Goal: Information Seeking & Learning: Learn about a topic

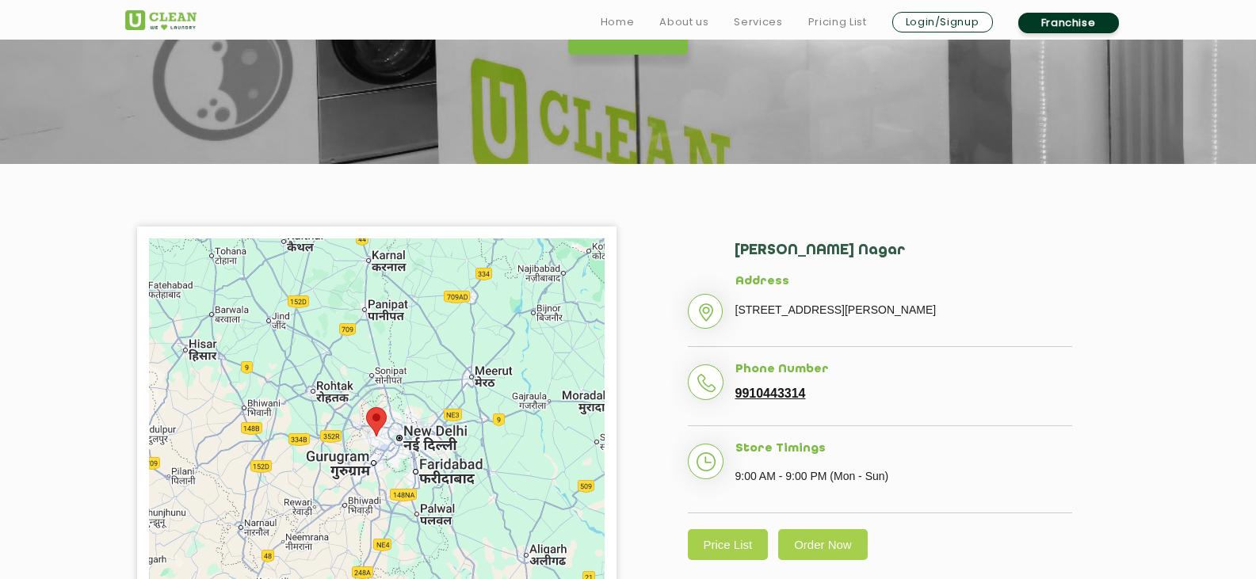
scroll to position [238, 0]
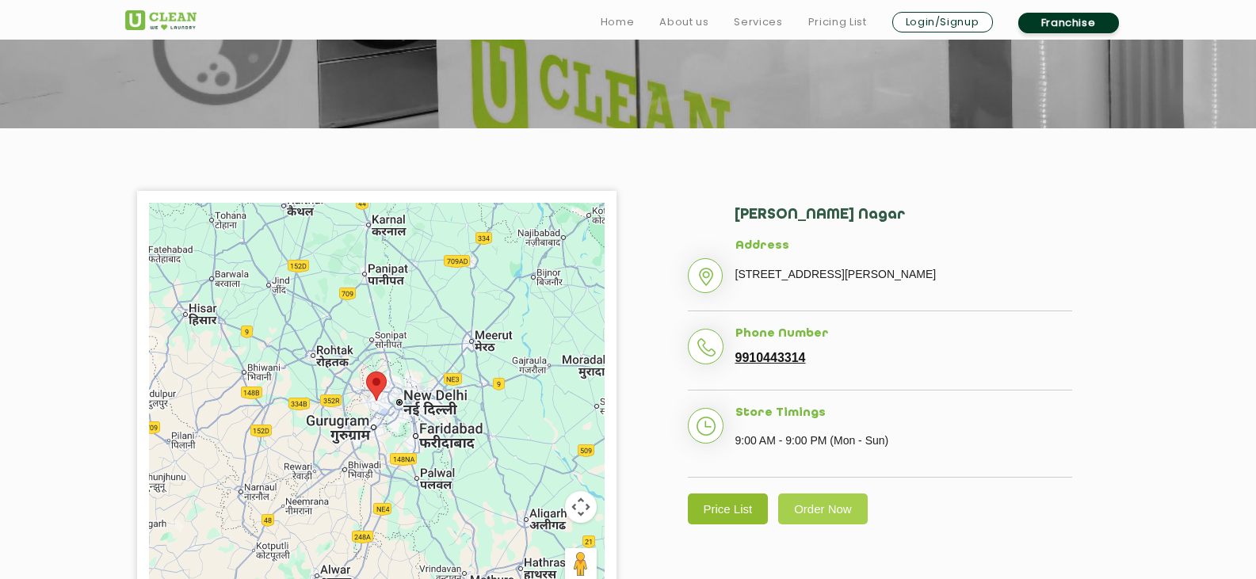
click at [730, 502] on link "Price List" at bounding box center [728, 509] width 81 height 31
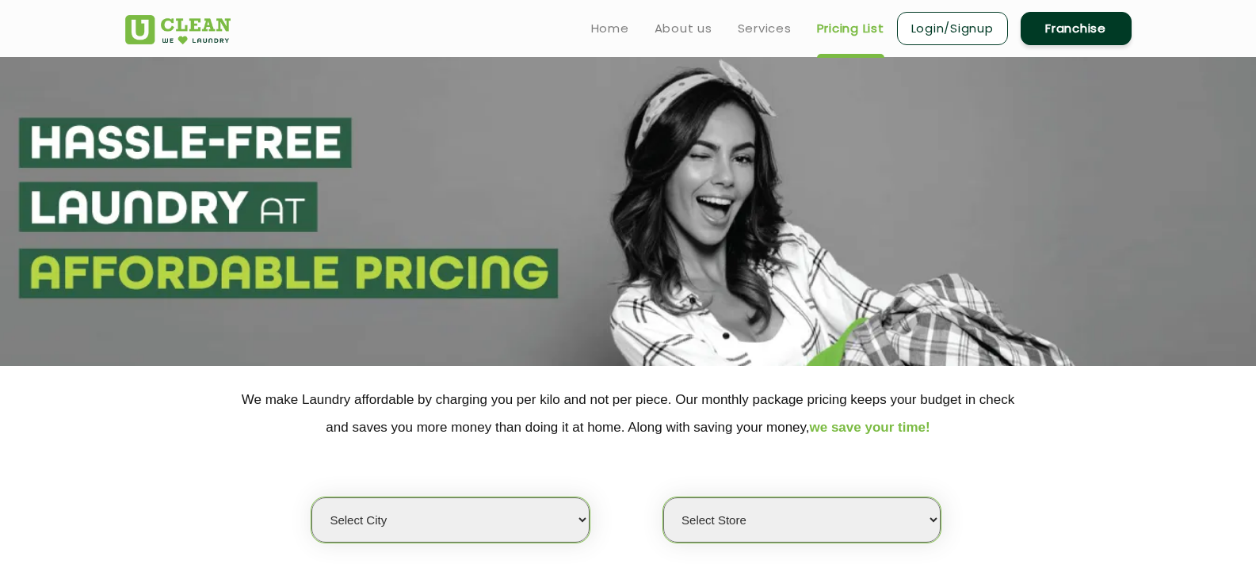
click at [486, 501] on select "Select city" at bounding box center [449, 520] width 277 height 45
select select "81"
click at [311, 498] on select "Select city [GEOGRAPHIC_DATA] [GEOGRAPHIC_DATA] [GEOGRAPHIC_DATA] [GEOGRAPHIC_D…" at bounding box center [449, 520] width 277 height 45
click at [800, 532] on select "Select Store" at bounding box center [801, 520] width 277 height 45
click at [663, 498] on select "Select Store" at bounding box center [801, 520] width 277 height 45
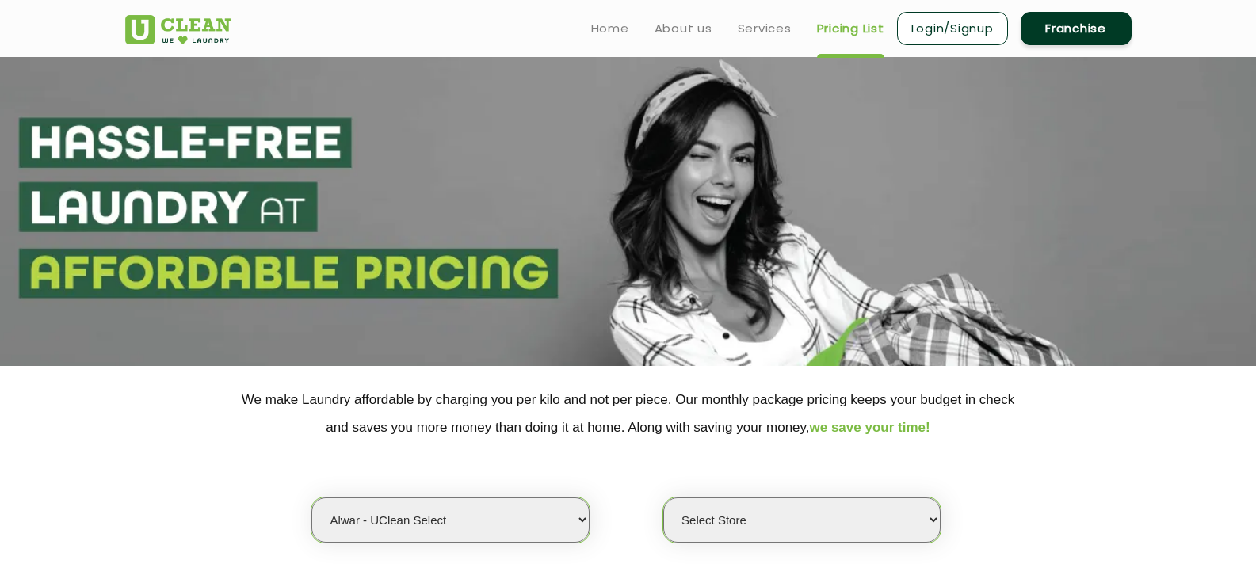
select select "0"
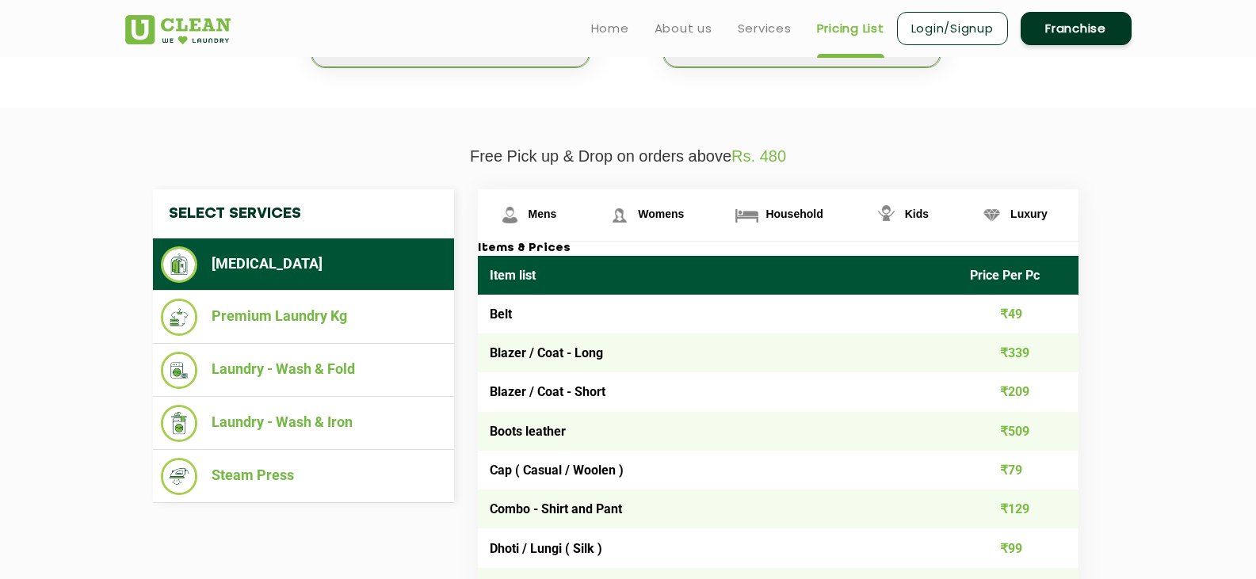
scroll to position [79, 0]
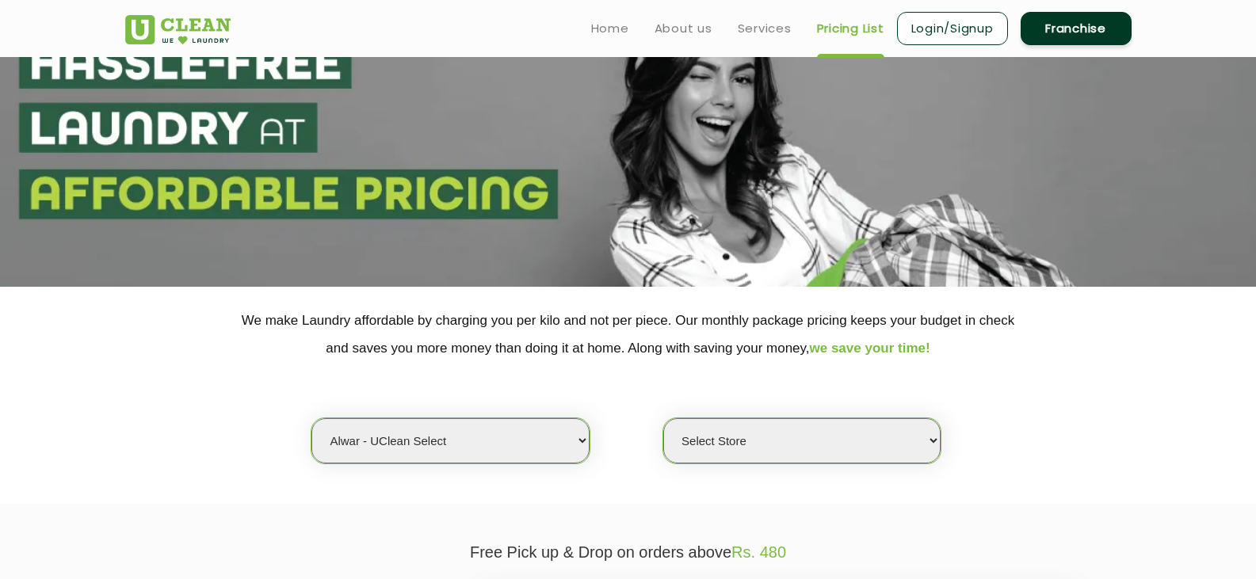
click at [553, 451] on select "Select city [GEOGRAPHIC_DATA] [GEOGRAPHIC_DATA] [GEOGRAPHIC_DATA] [GEOGRAPHIC_D…" at bounding box center [449, 440] width 277 height 45
select select "1"
click at [311, 418] on select "Select city [GEOGRAPHIC_DATA] [GEOGRAPHIC_DATA] [GEOGRAPHIC_DATA] [GEOGRAPHIC_D…" at bounding box center [449, 440] width 277 height 45
click at [718, 429] on select "Select Store [GEOGRAPHIC_DATA] [GEOGRAPHIC_DATA] 2 [GEOGRAPHIC_DATA] [PERSON_NA…" at bounding box center [801, 440] width 277 height 45
select select "118"
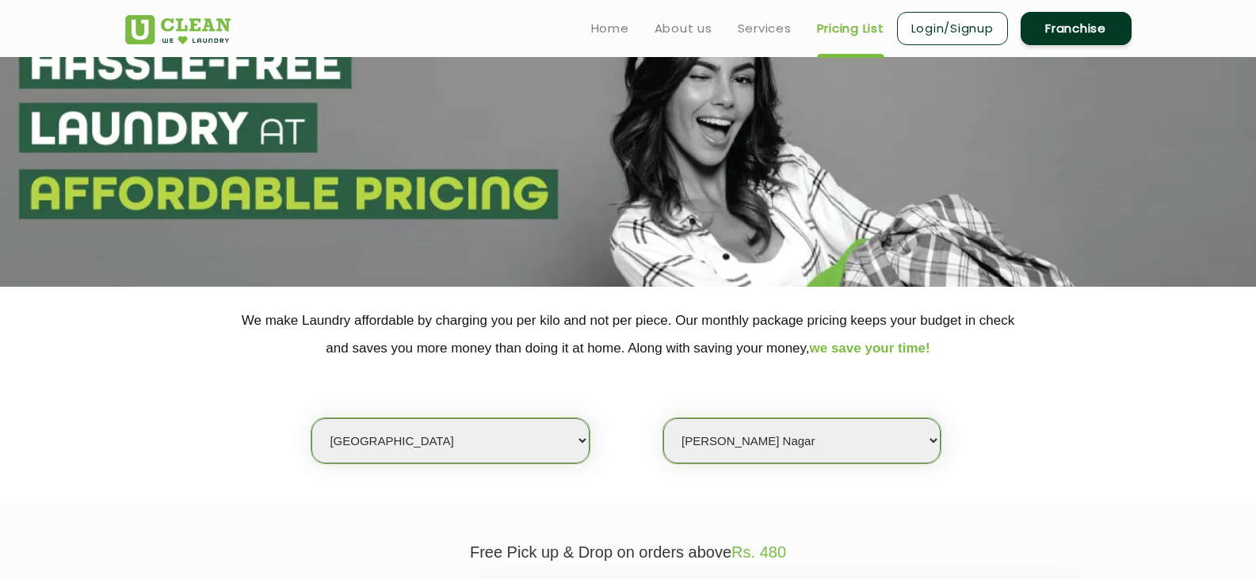
click at [663, 418] on select "Select Store [GEOGRAPHIC_DATA] [GEOGRAPHIC_DATA] 2 [GEOGRAPHIC_DATA] [PERSON_NA…" at bounding box center [801, 440] width 277 height 45
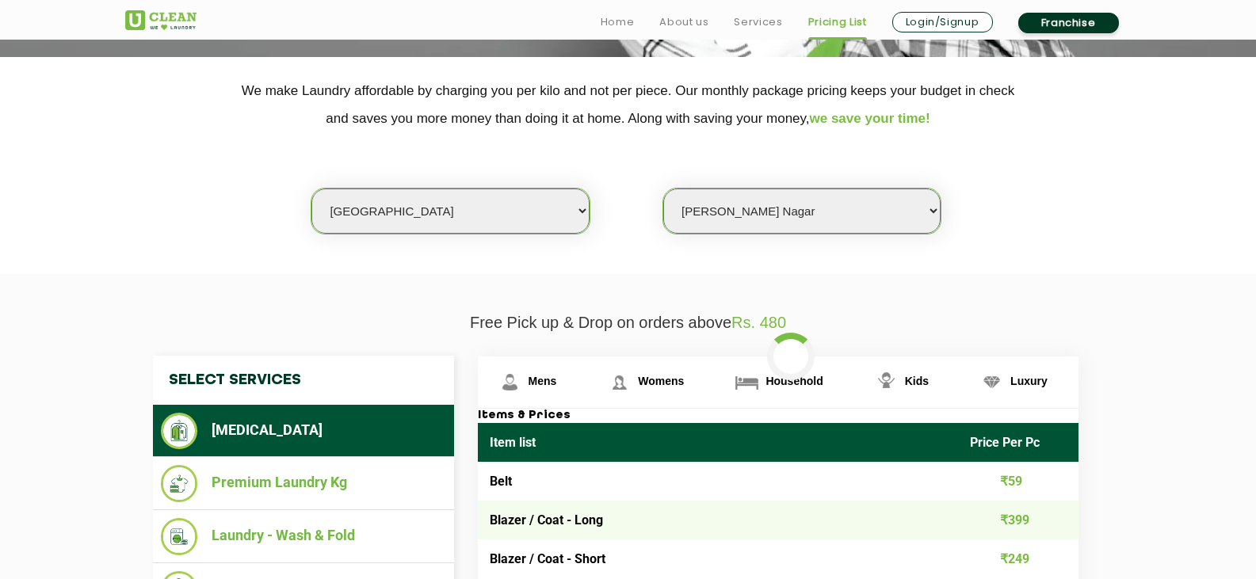
scroll to position [317, 0]
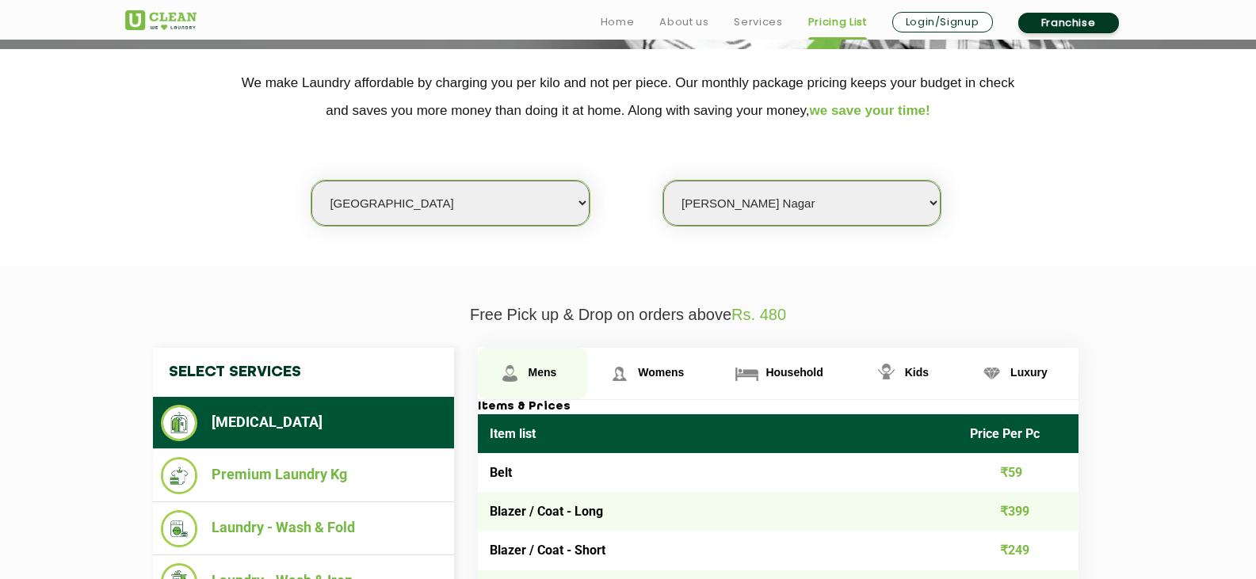
click at [548, 377] on span "Mens" at bounding box center [542, 372] width 29 height 13
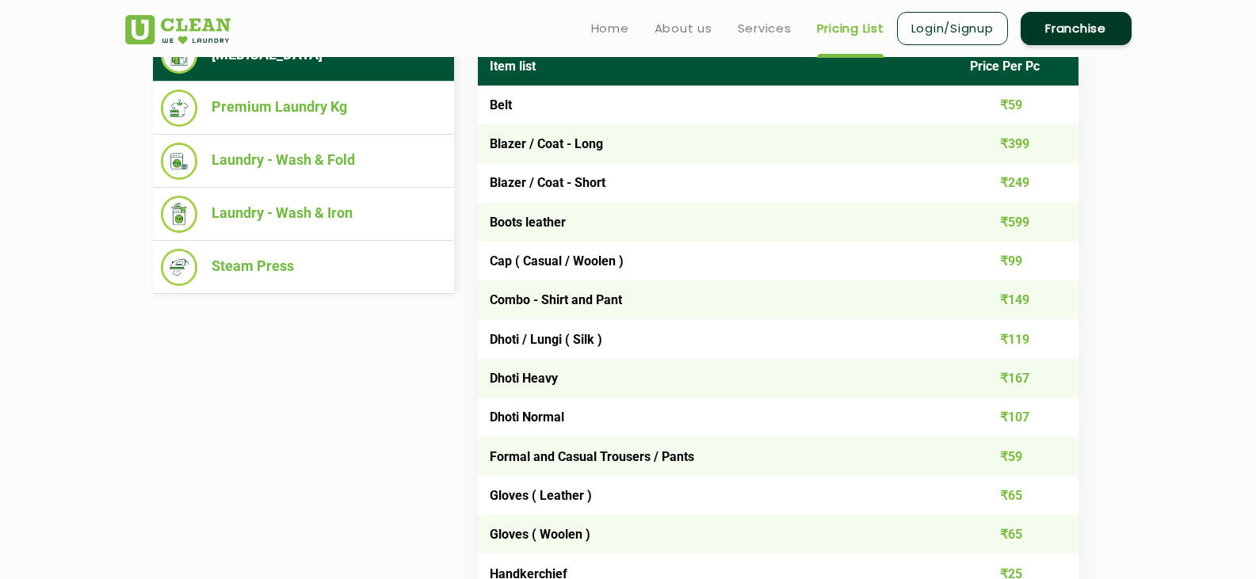
scroll to position [555, 0]
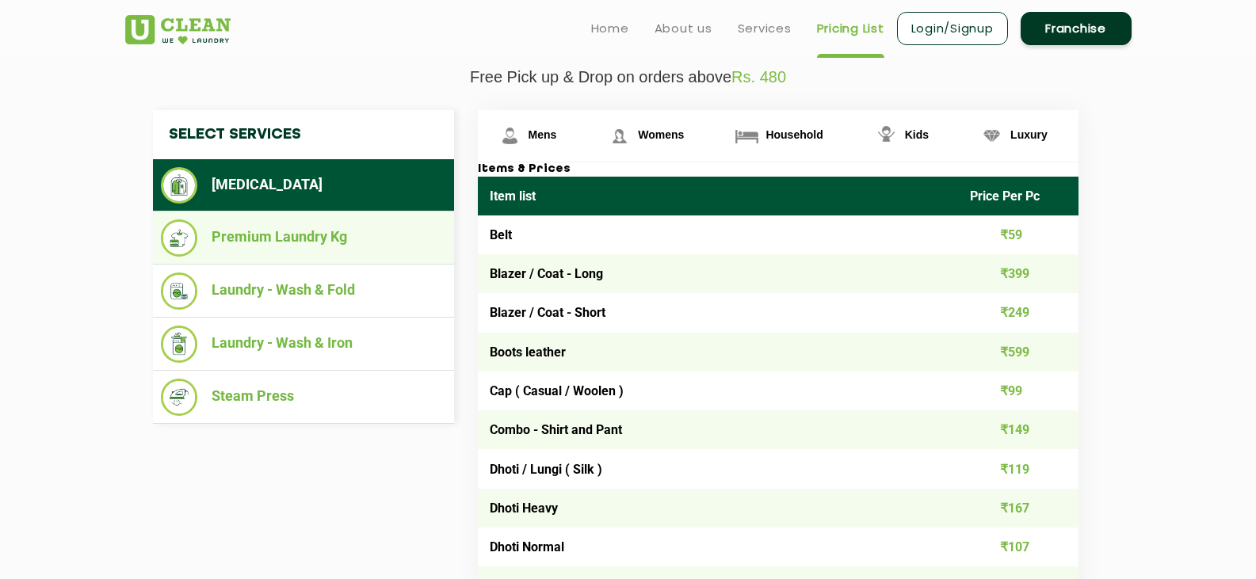
click at [321, 237] on li "Premium Laundry Kg" at bounding box center [303, 237] width 285 height 37
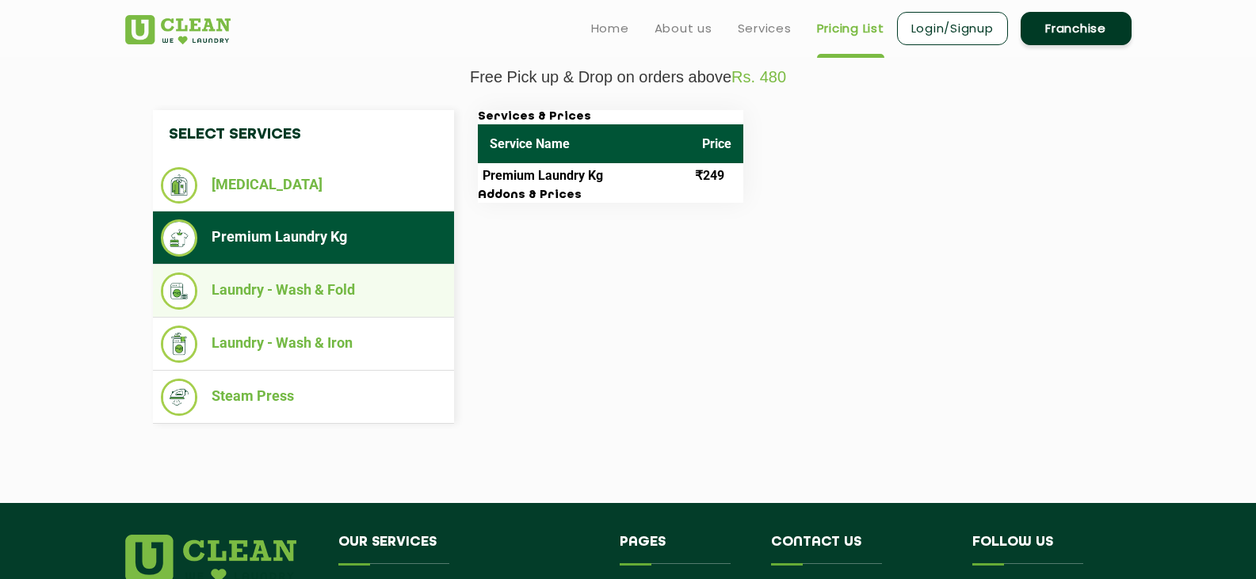
click at [311, 294] on li "Laundry - Wash & Fold" at bounding box center [303, 291] width 285 height 37
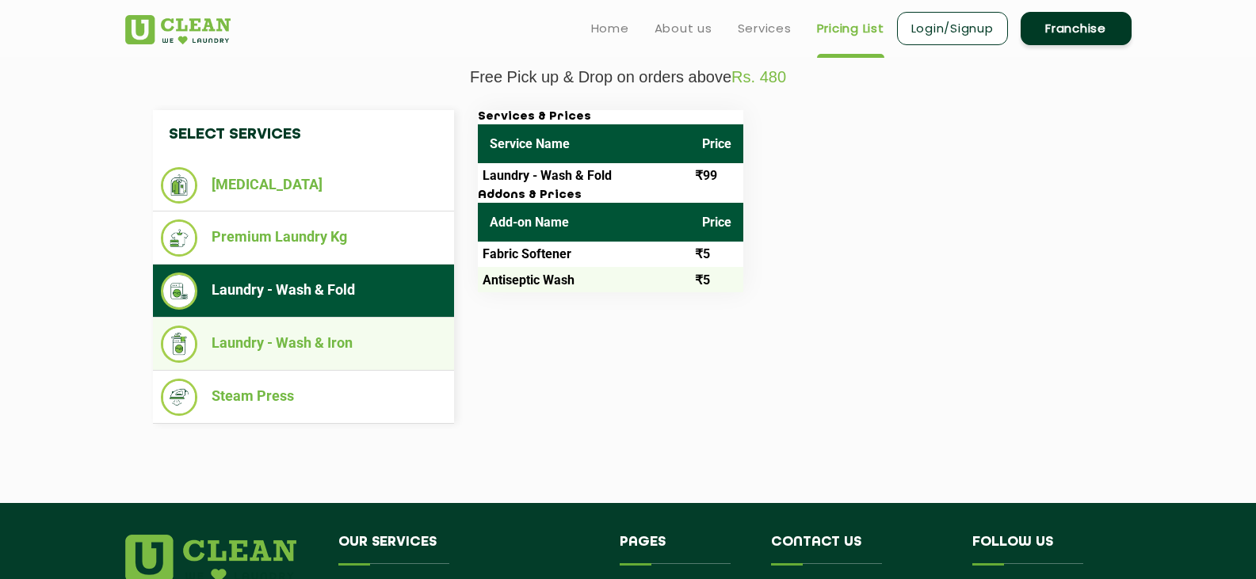
click at [331, 358] on li "Laundry - Wash & Iron" at bounding box center [303, 344] width 285 height 37
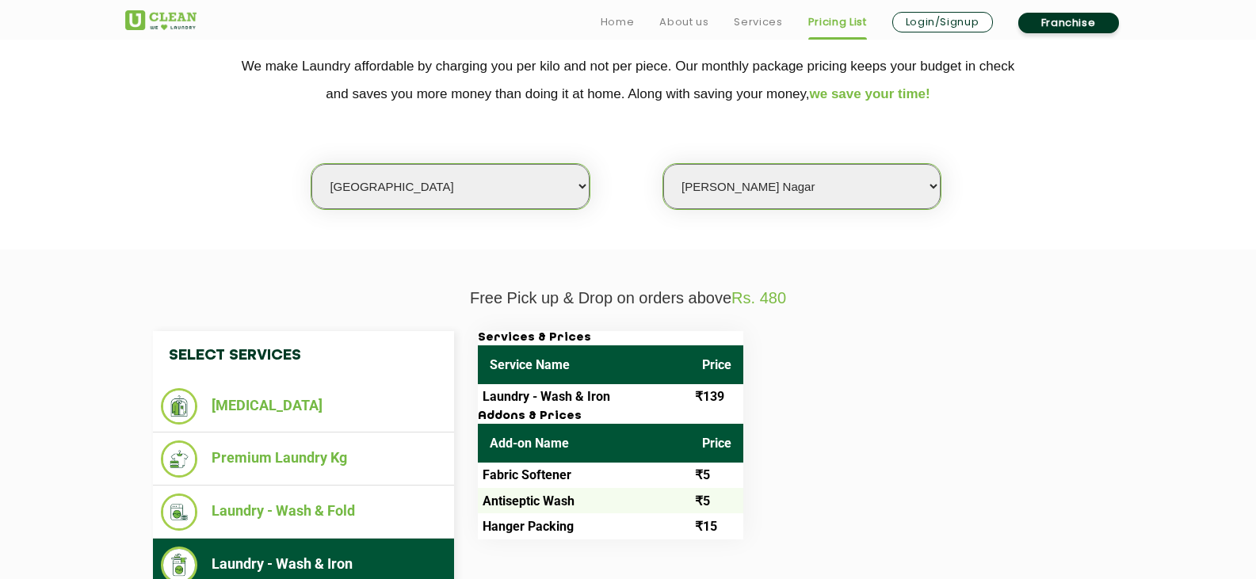
scroll to position [475, 0]
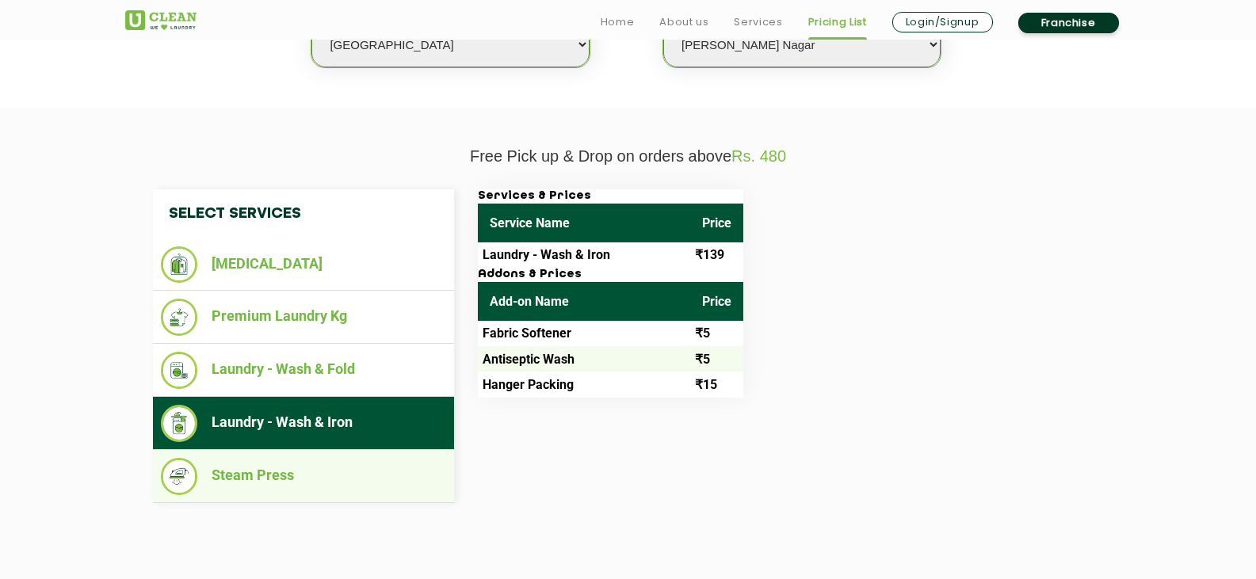
click at [294, 470] on li "Steam Press" at bounding box center [303, 476] width 285 height 37
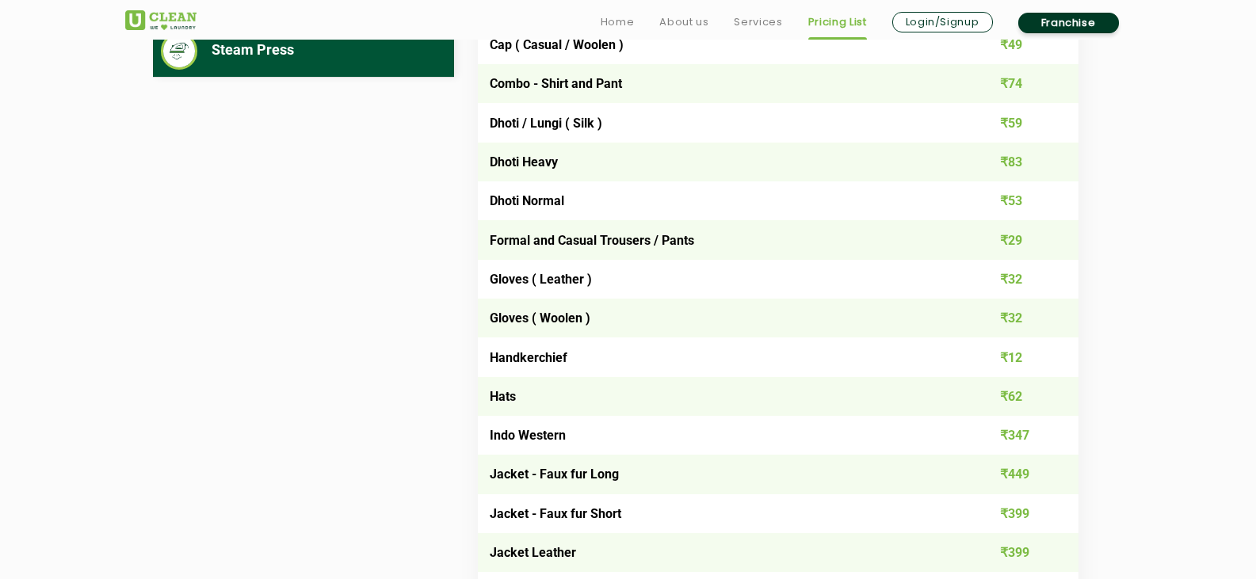
scroll to position [1109, 0]
